Goal: Answer question/provide support: Answer question/provide support

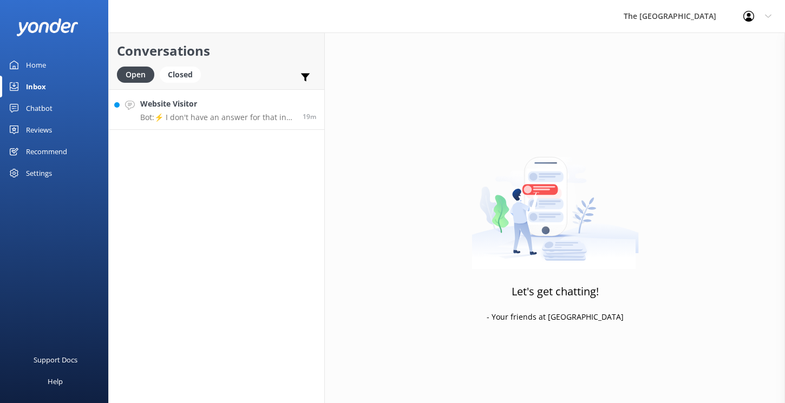
click at [210, 115] on p "Bot: ⚡ I don't have an answer for that in my knowledge base. Please try and rep…" at bounding box center [217, 118] width 154 height 10
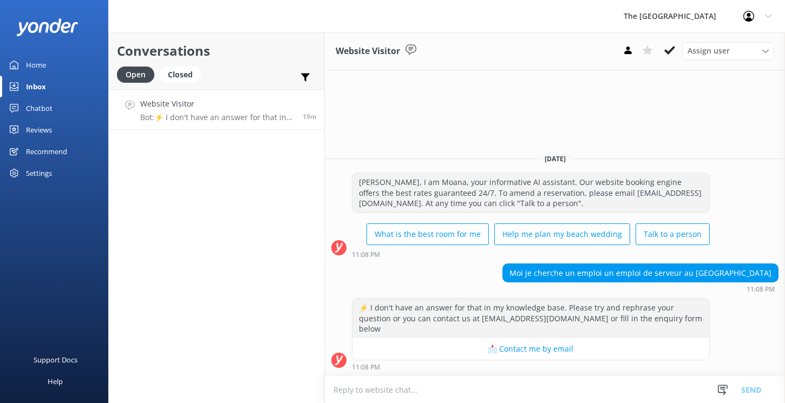
click at [210, 115] on p "Bot: ⚡ I don't have an answer for that in my knowledge base. Please try and rep…" at bounding box center [217, 118] width 154 height 10
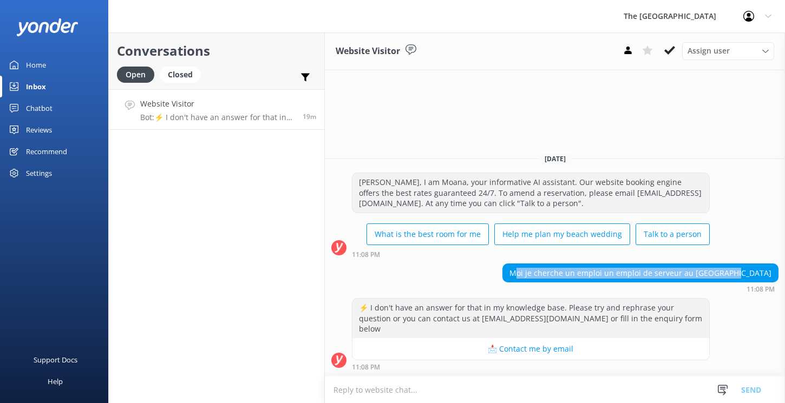
drag, startPoint x: 772, startPoint y: 285, endPoint x: 562, endPoint y: 279, distance: 210.0
click at [562, 279] on div "Moi je cherche un emploi un emploi de serveur au [GEOGRAPHIC_DATA]" at bounding box center [640, 273] width 275 height 18
copy div "Moi je cherche un emploi un emploi de serveur au [GEOGRAPHIC_DATA]"
click at [670, 49] on use at bounding box center [669, 50] width 11 height 9
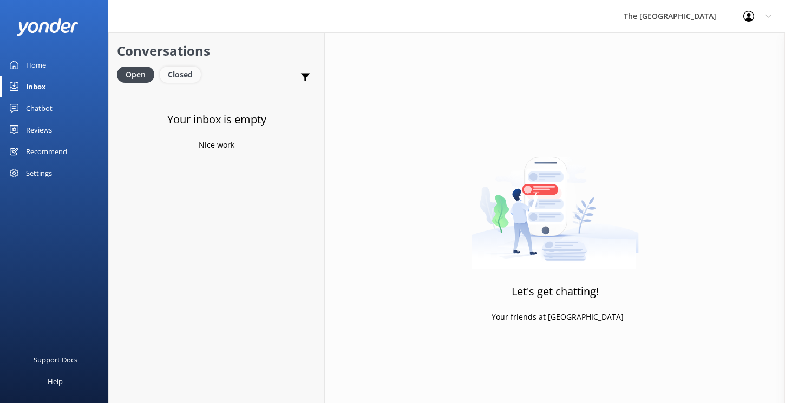
click at [179, 77] on div "Closed" at bounding box center [180, 75] width 41 height 16
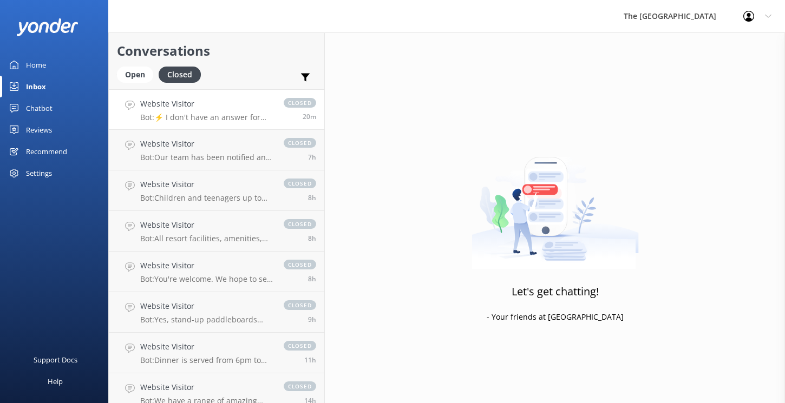
click at [175, 110] on div "Website Visitor Bot: ⚡ I don't have an answer for that in my knowledge base. Pl…" at bounding box center [206, 109] width 133 height 23
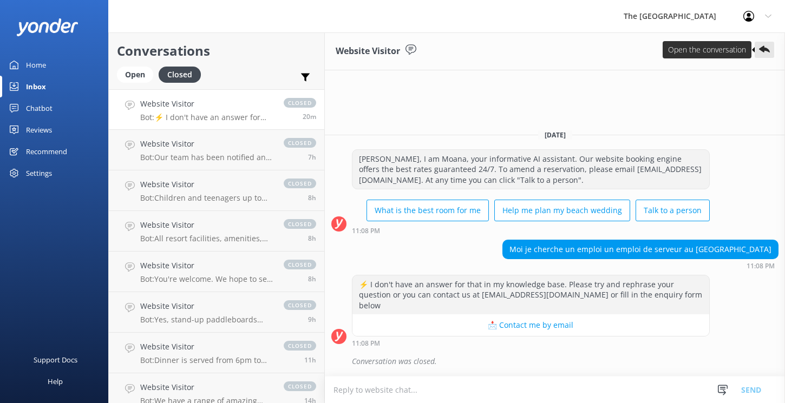
click at [759, 48] on icon at bounding box center [764, 49] width 11 height 11
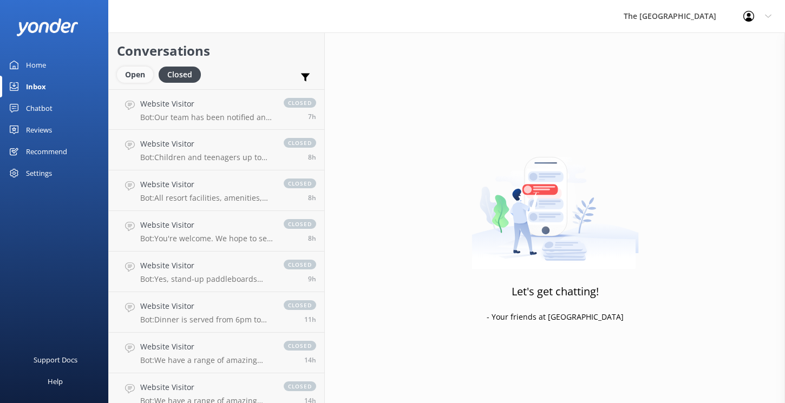
click at [136, 79] on div "Open" at bounding box center [135, 75] width 36 height 16
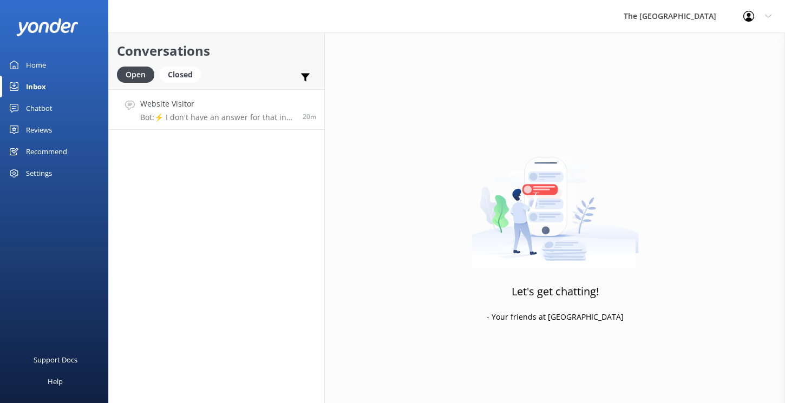
click at [181, 109] on h4 "Website Visitor" at bounding box center [217, 104] width 154 height 12
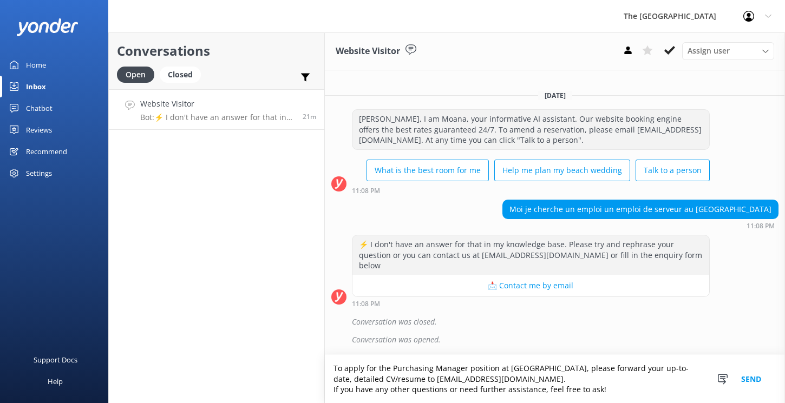
drag, startPoint x: 635, startPoint y: 369, endPoint x: 377, endPoint y: 366, distance: 258.1
click at [377, 366] on textarea "To apply for the Purchasing Manager position at [GEOGRAPHIC_DATA], please forwa…" at bounding box center [555, 379] width 460 height 48
paste textarea "job as a server"
click at [377, 368] on textarea "To apply for job as a server, please forward your up-to-date, detailed CV/resum…" at bounding box center [555, 379] width 460 height 48
click at [334, 372] on textarea "To apply for a job as a server, please forward your up-to-date, detailed CV/res…" at bounding box center [555, 379] width 460 height 48
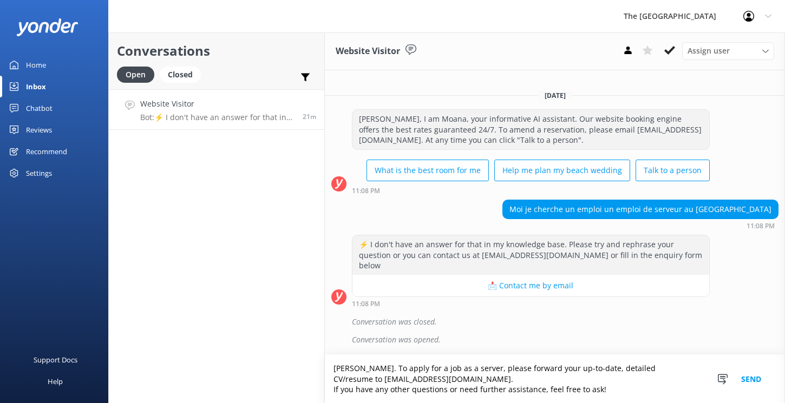
type textarea "[PERSON_NAME]. To apply for a job as a server, please forward your up-to-date, …"
click at [759, 378] on button "Send" at bounding box center [751, 379] width 41 height 48
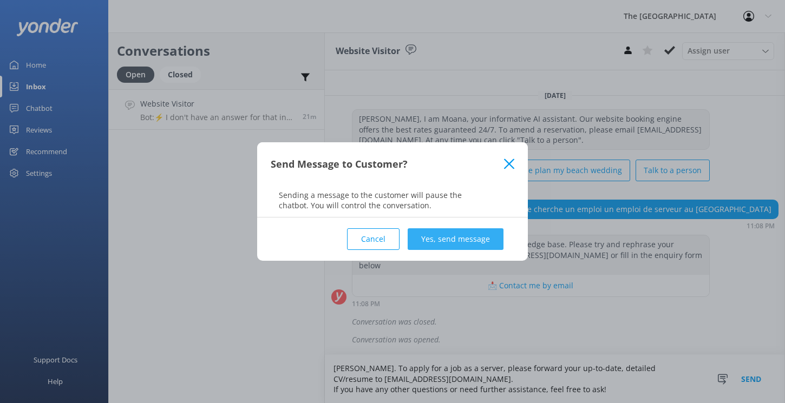
click at [467, 232] on button "Yes, send message" at bounding box center [455, 239] width 96 height 22
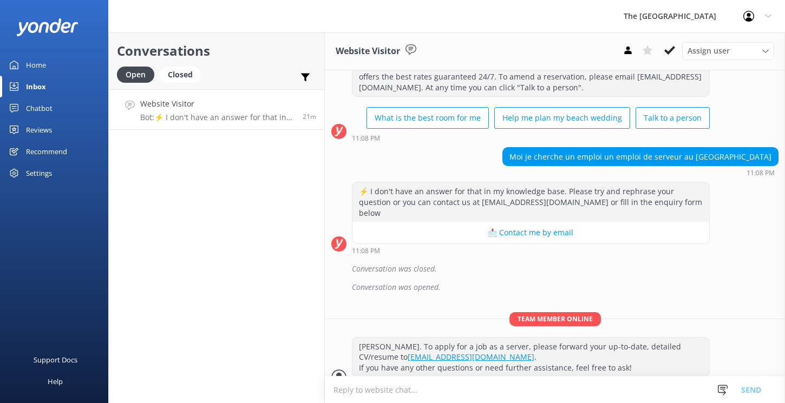
scroll to position [48, 0]
